Goal: Task Accomplishment & Management: Manage account settings

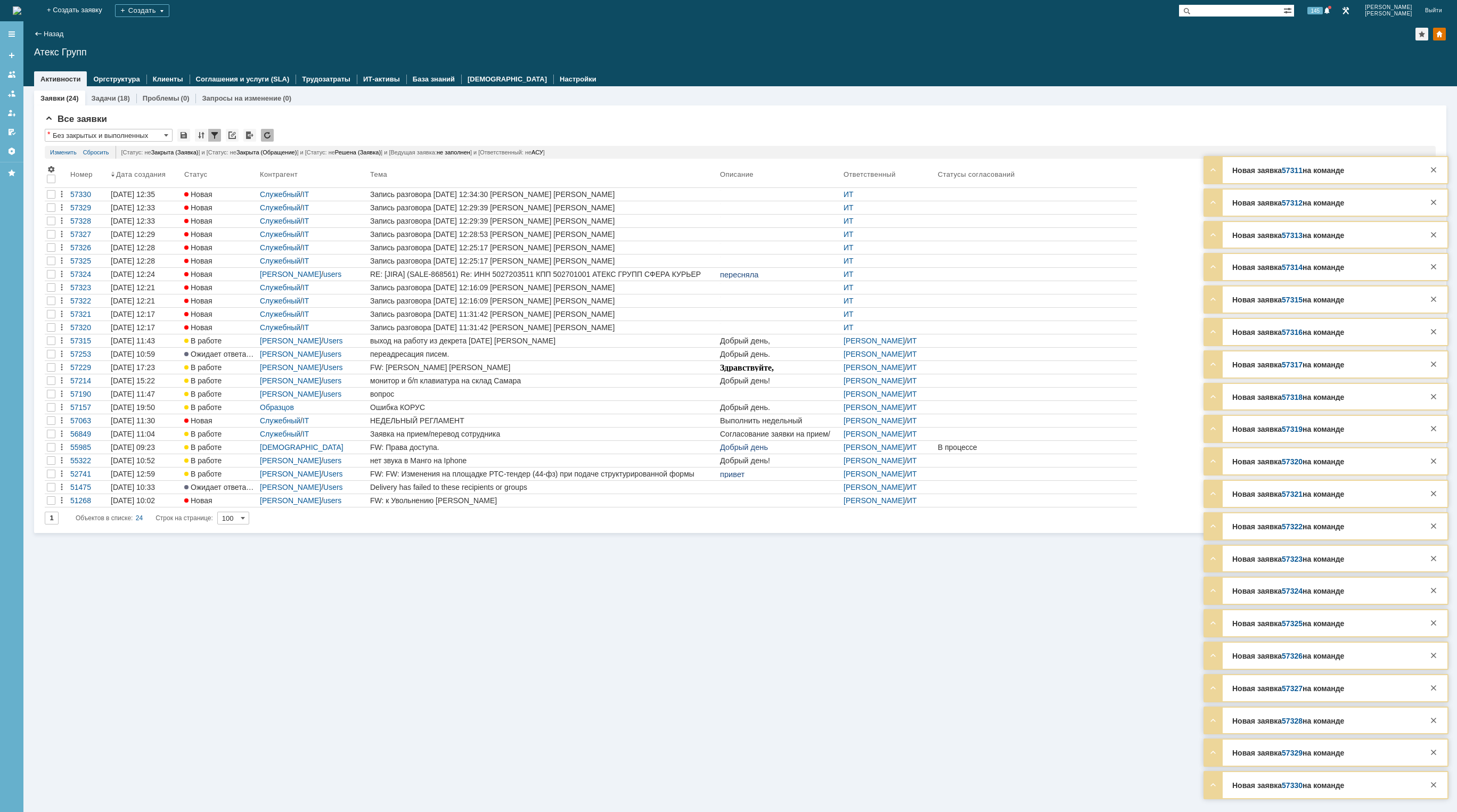
click at [22, 15] on img at bounding box center [17, 10] width 8 height 8
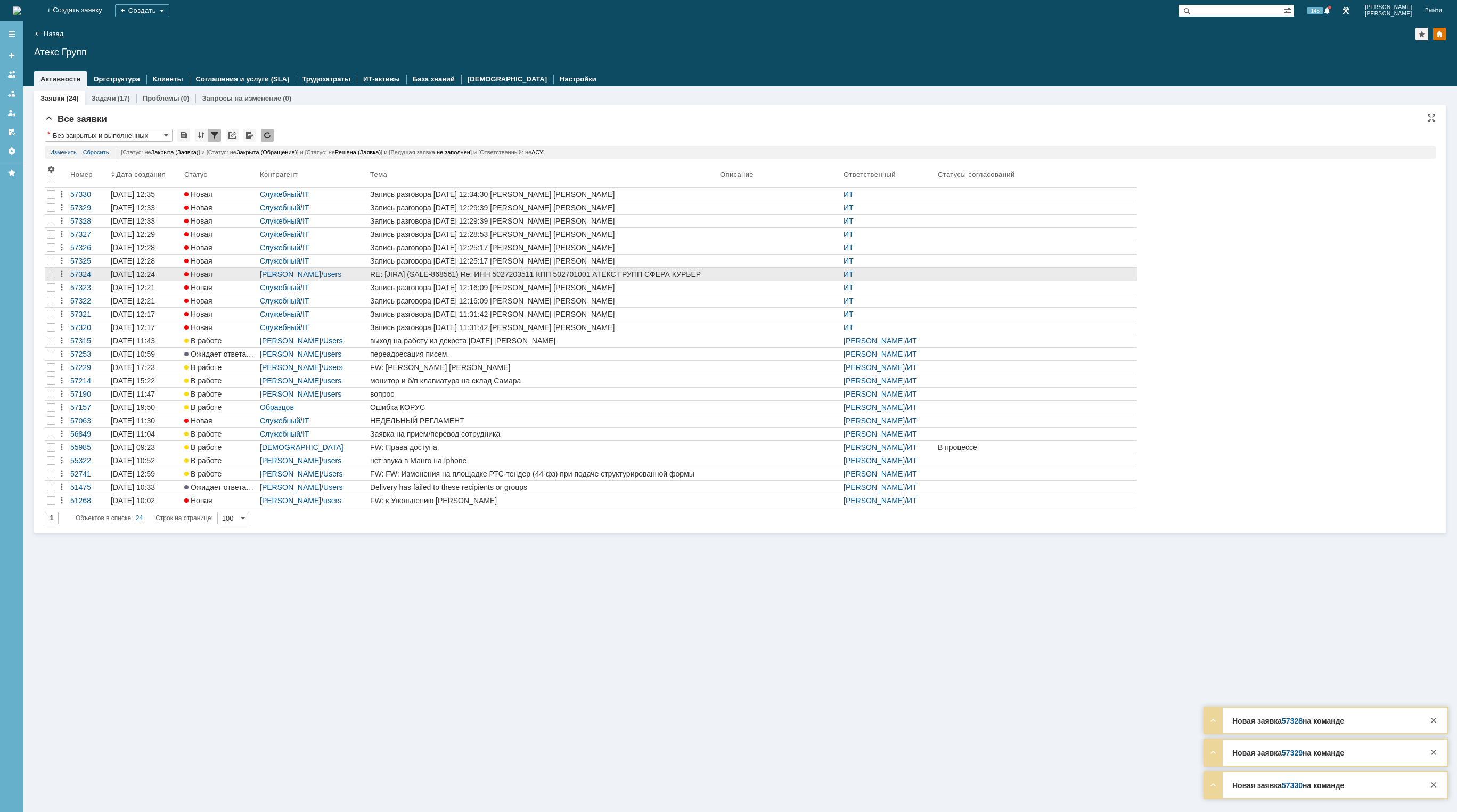
click at [545, 273] on div "RE: [JIRA] (SALE-868561) Re: ИНН 5027203511 КПП 502701001 АТЕКС ГРУПП СФЕРА КУР…" at bounding box center [543, 274] width 346 height 8
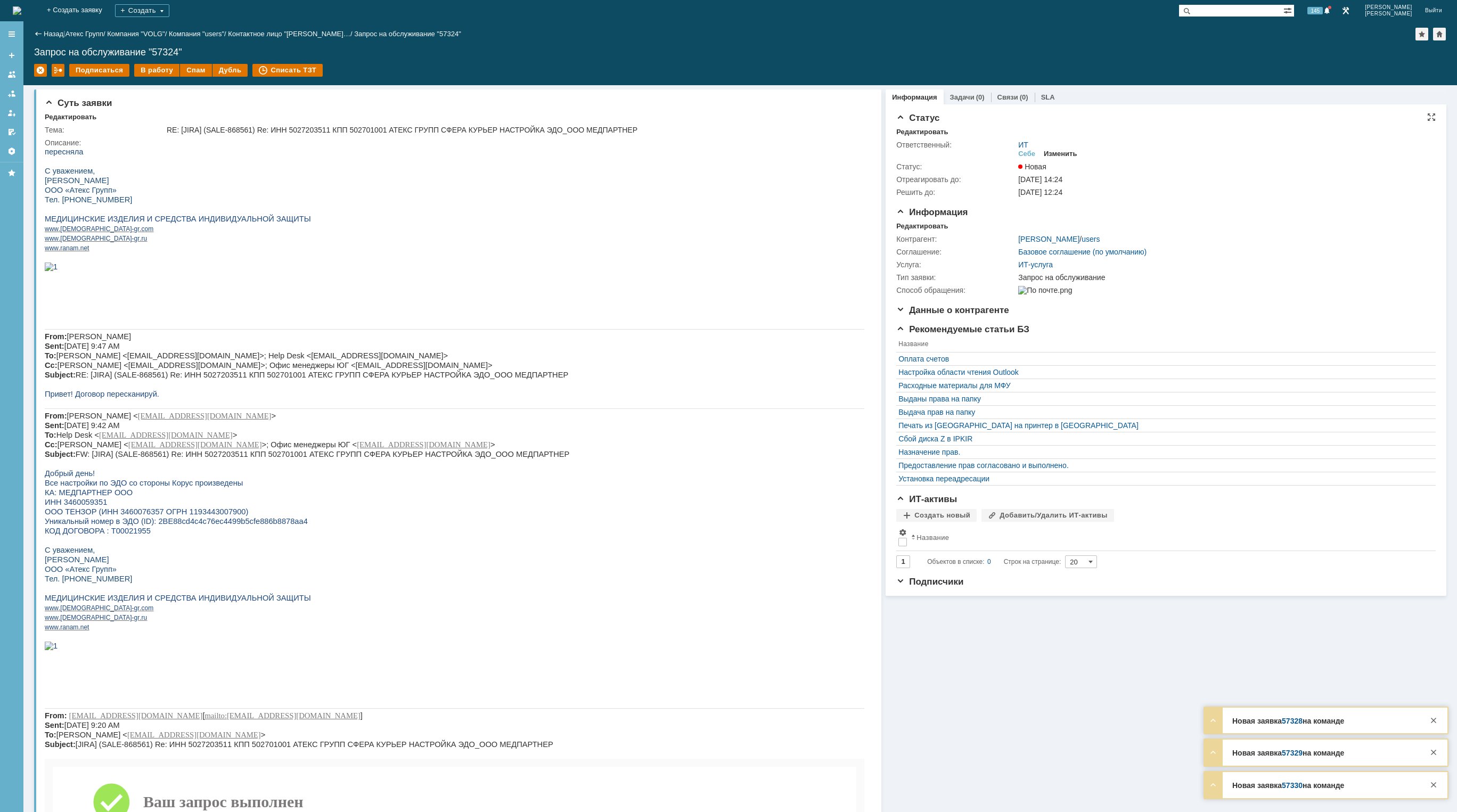
click at [1055, 155] on div "Изменить" at bounding box center [1061, 154] width 33 height 8
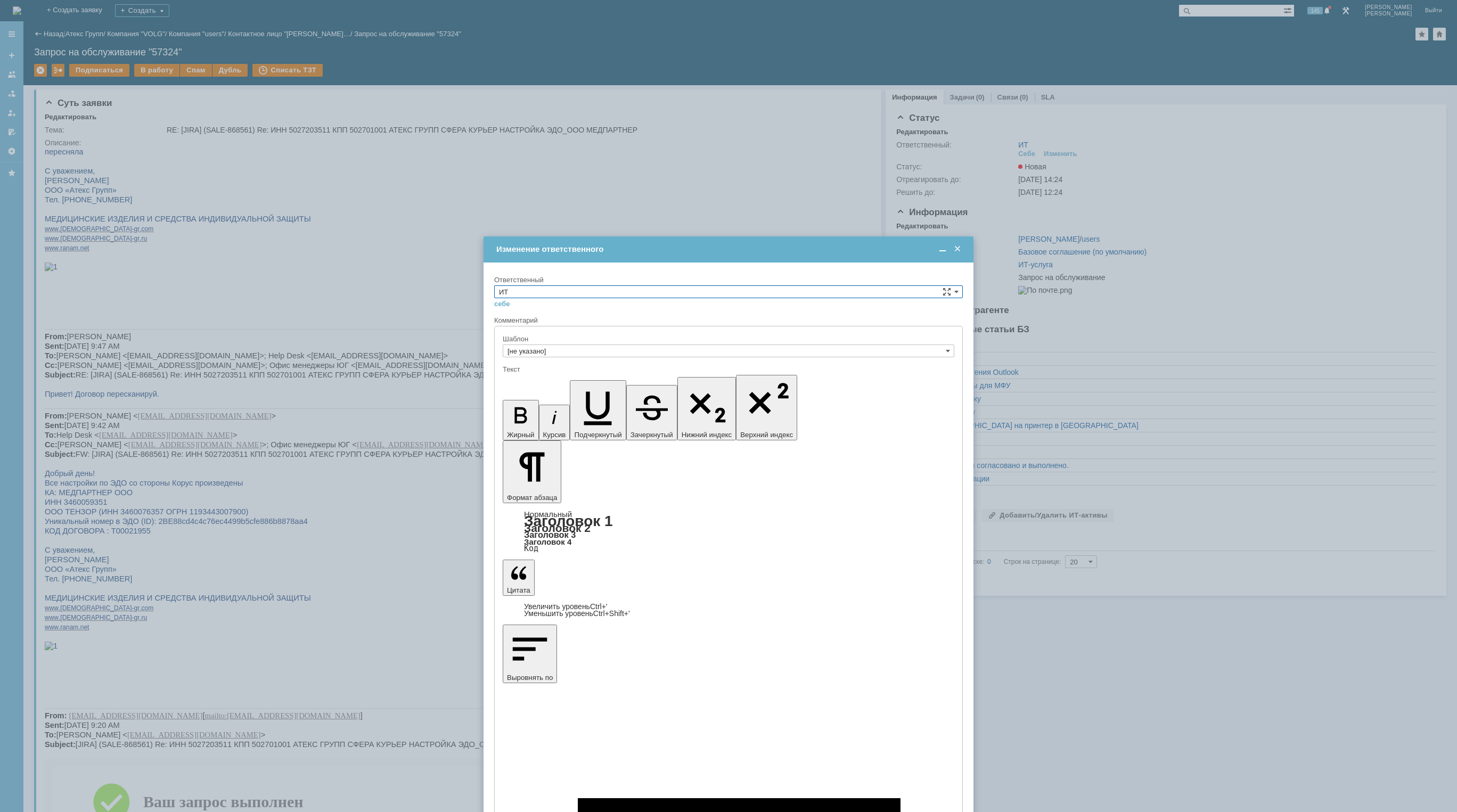
click at [686, 292] on input "ИТ" at bounding box center [728, 292] width 468 height 13
click at [562, 388] on span "[PERSON_NAME]" at bounding box center [728, 392] width 459 height 8
drag, startPoint x: 561, startPoint y: 388, endPoint x: 956, endPoint y: 289, distance: 407.2
click at [796, 289] on input "[PERSON_NAME]" at bounding box center [728, 292] width 468 height 13
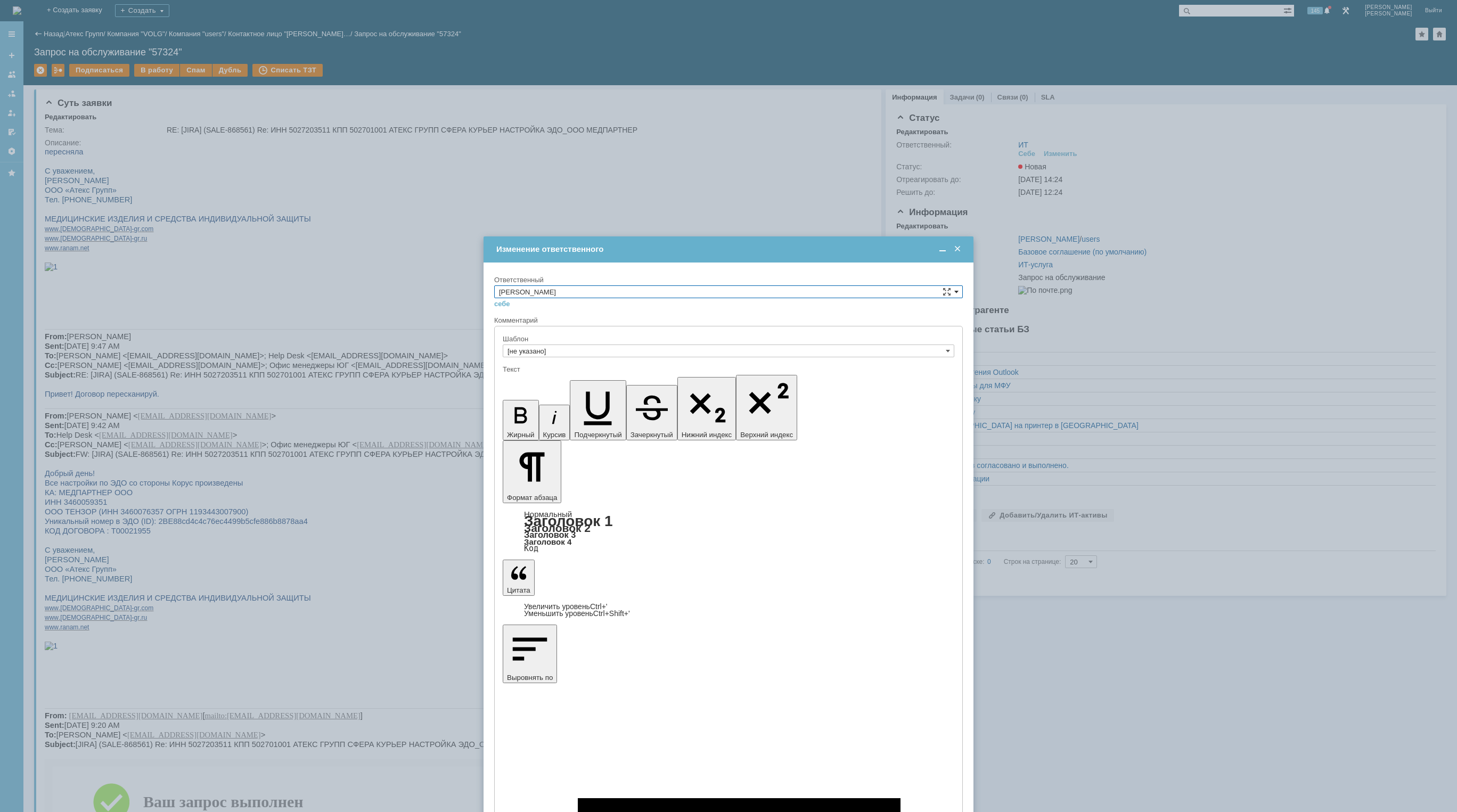
click at [796, 292] on input "[PERSON_NAME]" at bounding box center [728, 292] width 468 height 13
click at [956, 291] on span at bounding box center [956, 292] width 4 height 8
click at [581, 376] on span "АСУ" at bounding box center [728, 379] width 459 height 8
type input "АСУ"
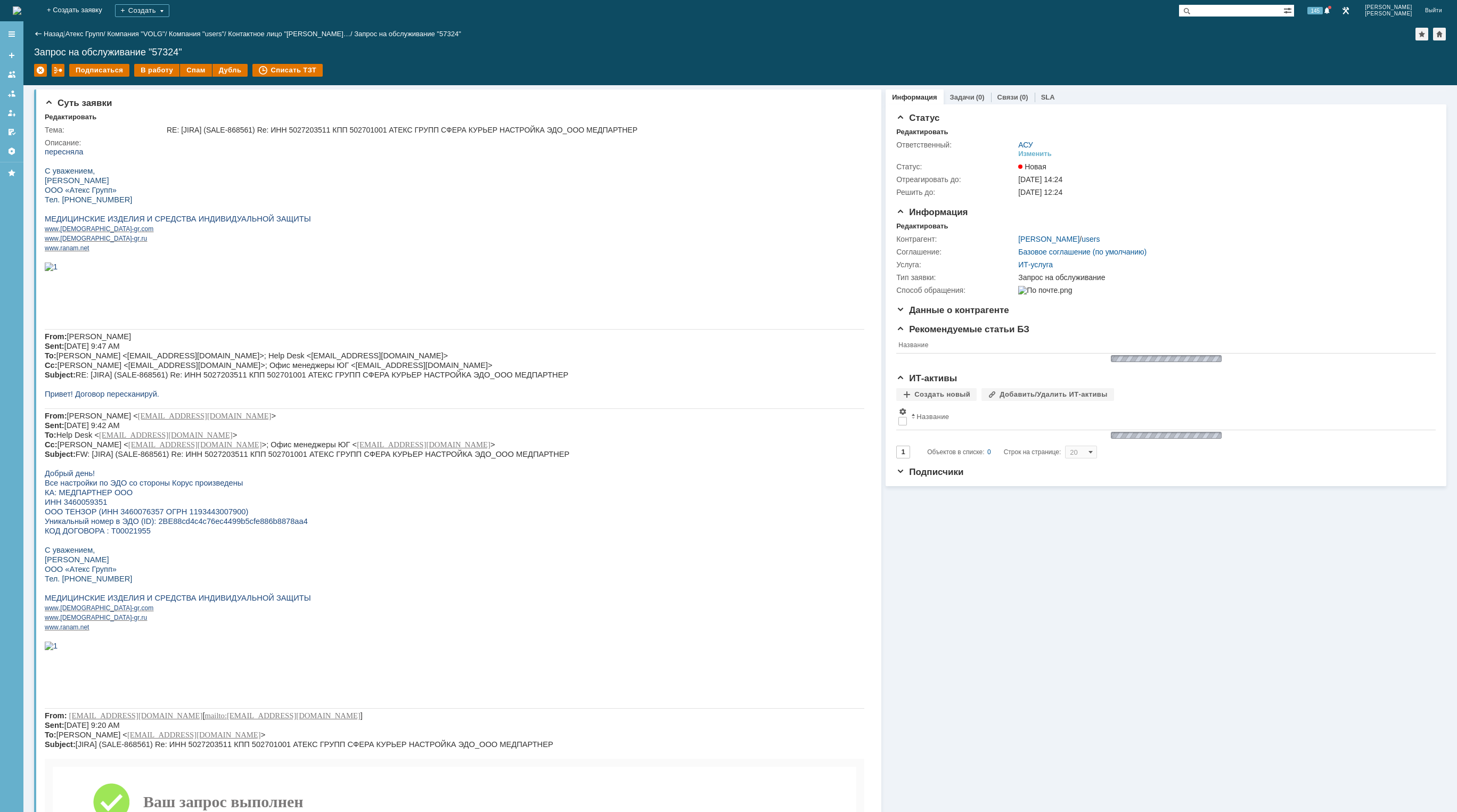
click at [22, 11] on img at bounding box center [17, 10] width 8 height 8
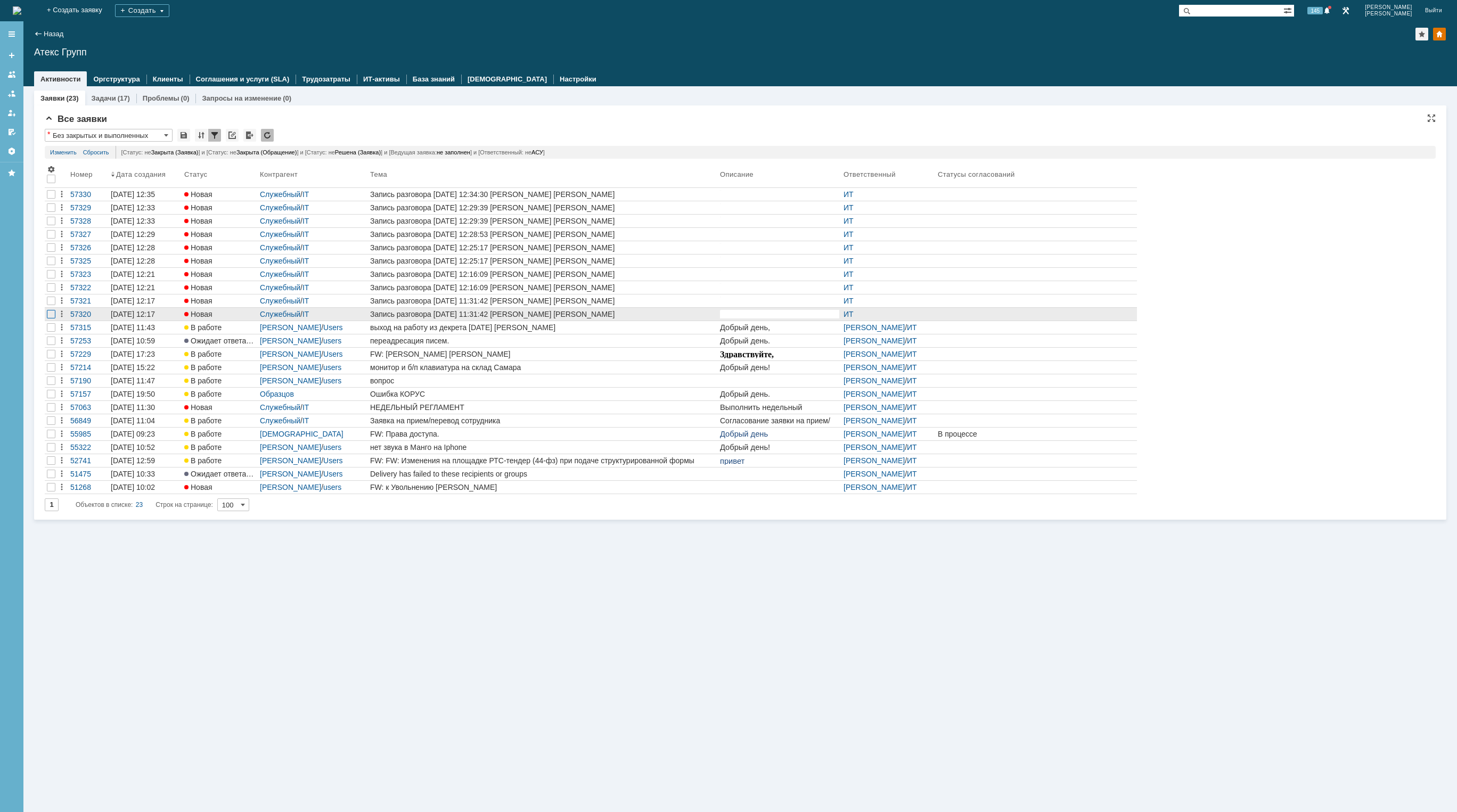
click at [50, 212] on div at bounding box center [51, 207] width 8 height 8
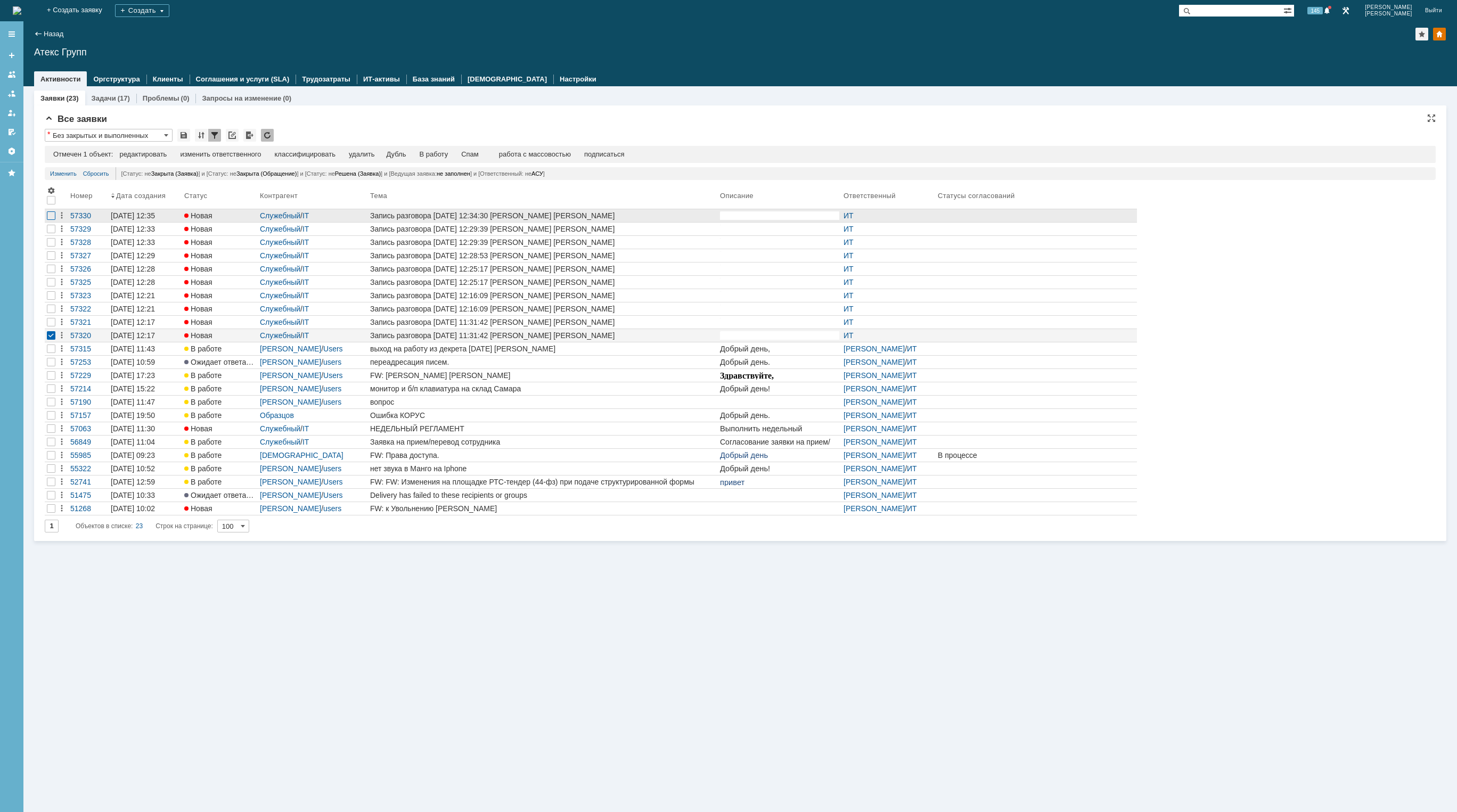
click at [49, 218] on div at bounding box center [51, 216] width 8 height 8
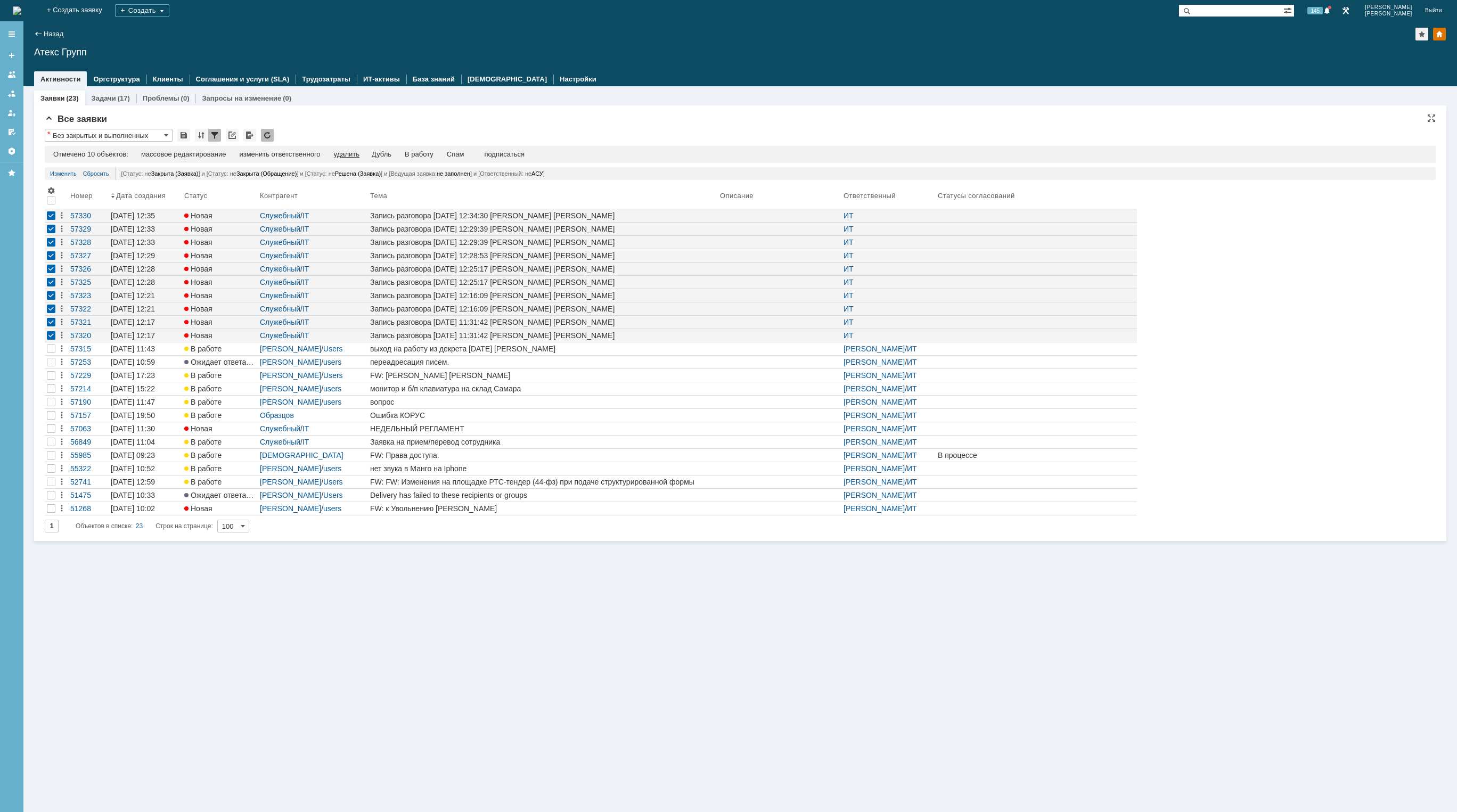
click at [355, 156] on div "удалить" at bounding box center [347, 154] width 26 height 8
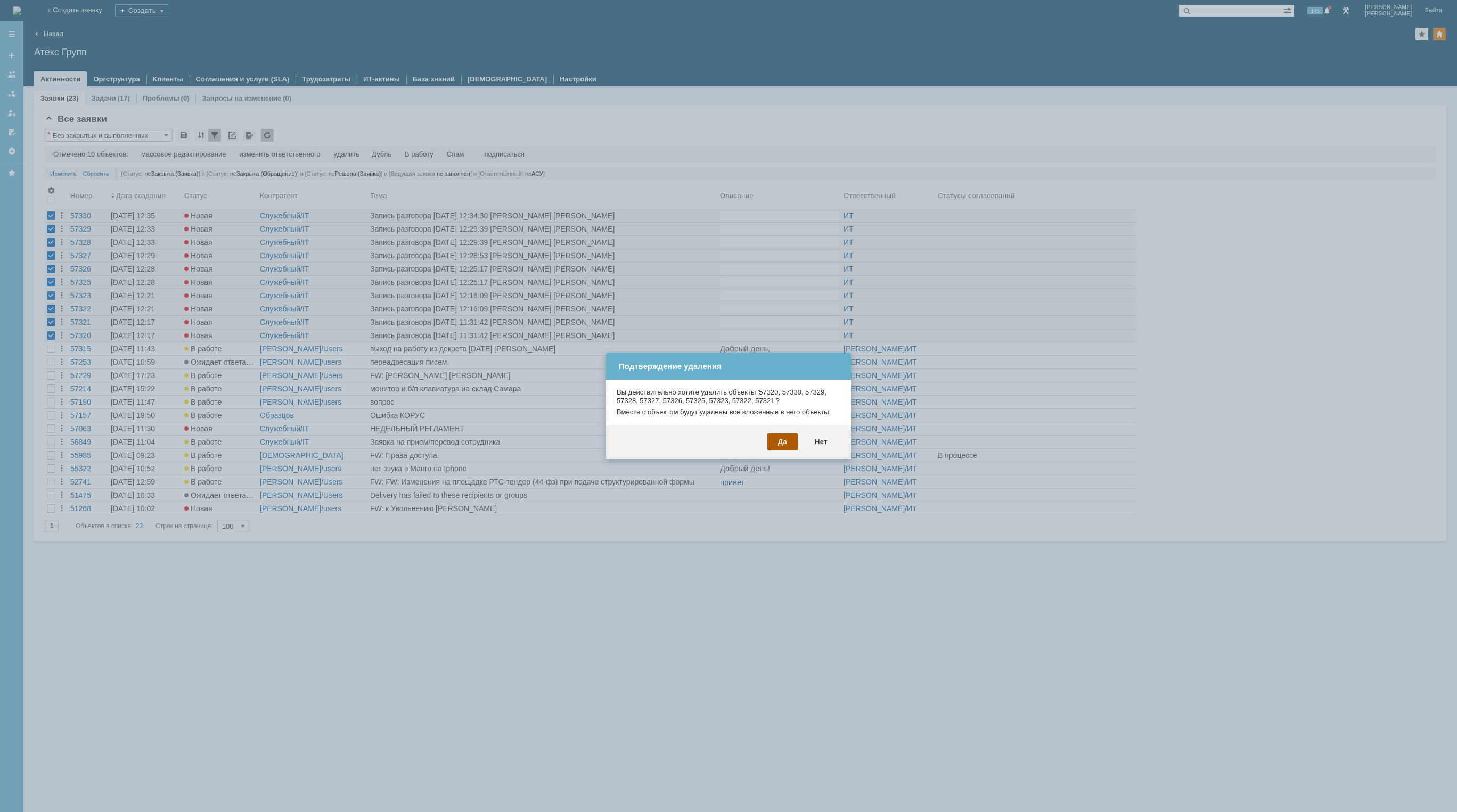
click at [785, 443] on div "Да" at bounding box center [782, 442] width 31 height 17
